Goal: Information Seeking & Learning: Learn about a topic

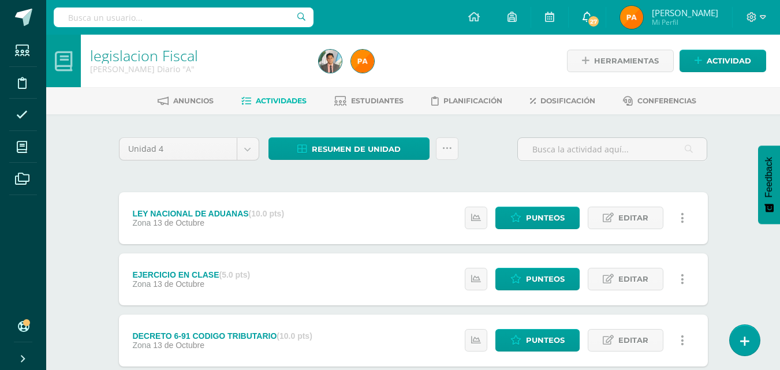
click at [587, 17] on span "27" at bounding box center [593, 21] width 13 height 13
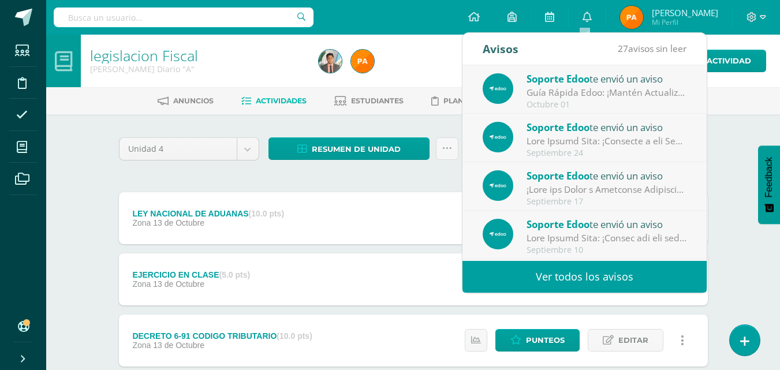
click at [436, 66] on div at bounding box center [430, 61] width 233 height 53
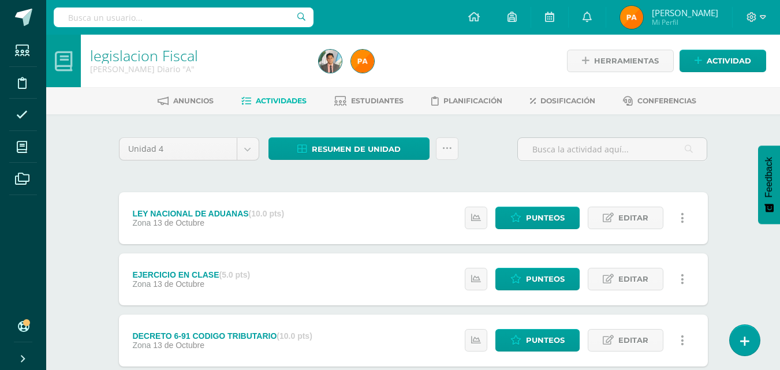
click at [295, 99] on span "Actividades" at bounding box center [281, 100] width 51 height 9
click at [555, 100] on span "Dosificación" at bounding box center [568, 100] width 55 height 9
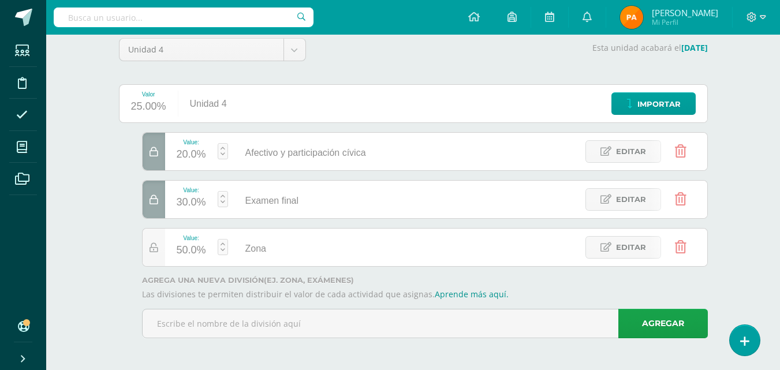
scroll to position [100, 0]
click at [151, 248] on icon at bounding box center [154, 248] width 9 height 10
click at [155, 246] on icon at bounding box center [154, 248] width 9 height 10
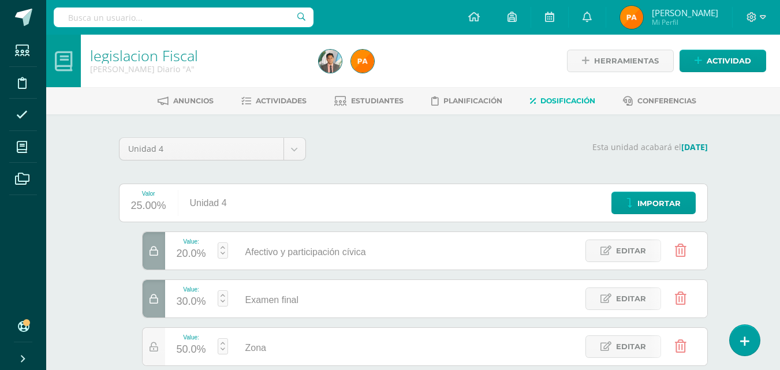
click at [406, 154] on div "Esta unidad acabará el 20/10/2025" at bounding box center [514, 153] width 402 height 32
click at [369, 147] on p "Esta unidad acabará el 20/10/2025" at bounding box center [514, 147] width 388 height 10
drag, startPoint x: 348, startPoint y: 132, endPoint x: 69, endPoint y: 204, distance: 287.8
click at [69, 204] on div "legislacion Fiscal Quinto P.C. Bilingüe Diario "A" Herramientas Detalle de asis…" at bounding box center [413, 253] width 734 height 436
